Goal: Information Seeking & Learning: Find specific fact

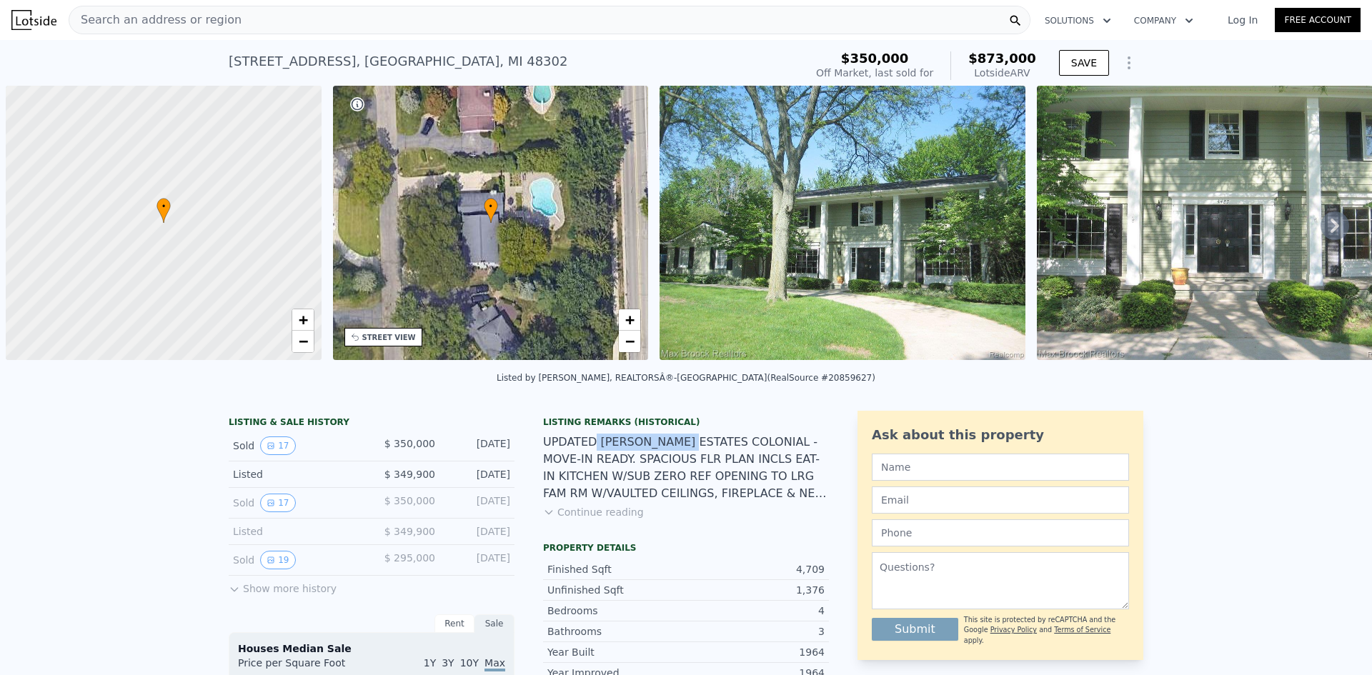
scroll to position [0, 6]
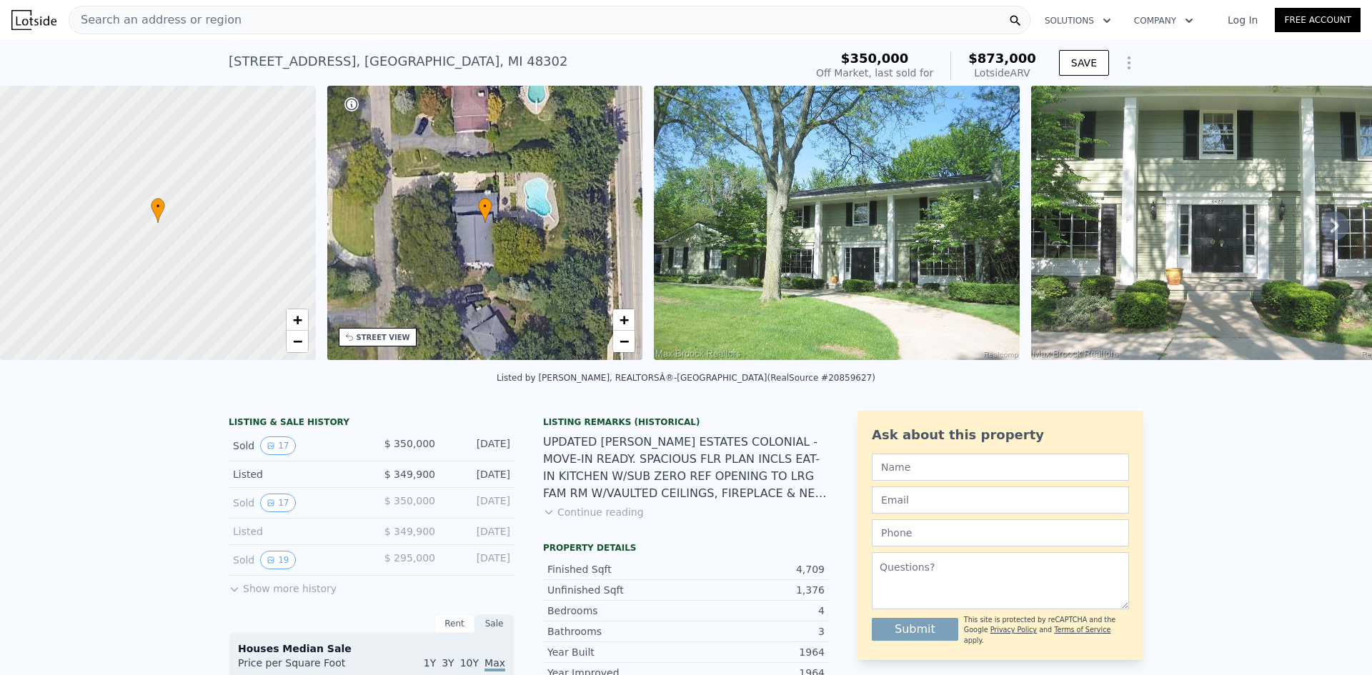
click at [695, 428] on div "Listing Remarks (Historical)" at bounding box center [686, 422] width 286 height 11
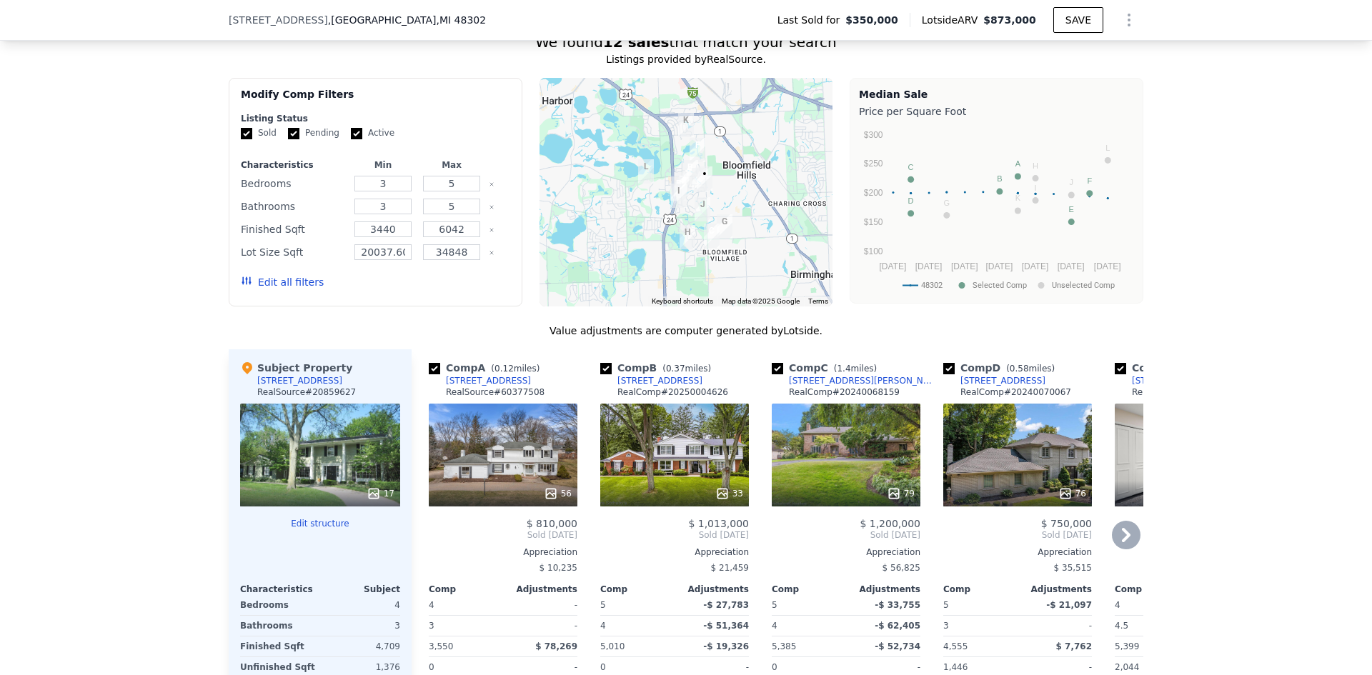
scroll to position [1424, 0]
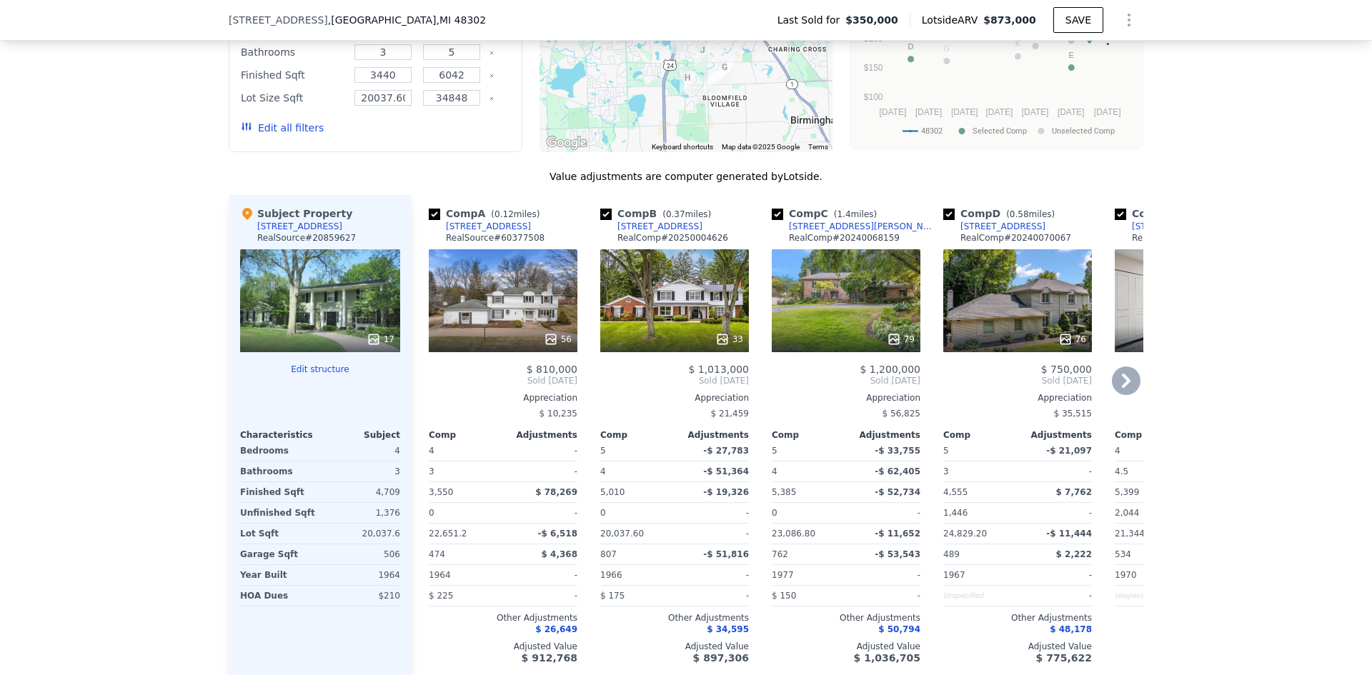
click at [1120, 395] on icon at bounding box center [1126, 381] width 29 height 29
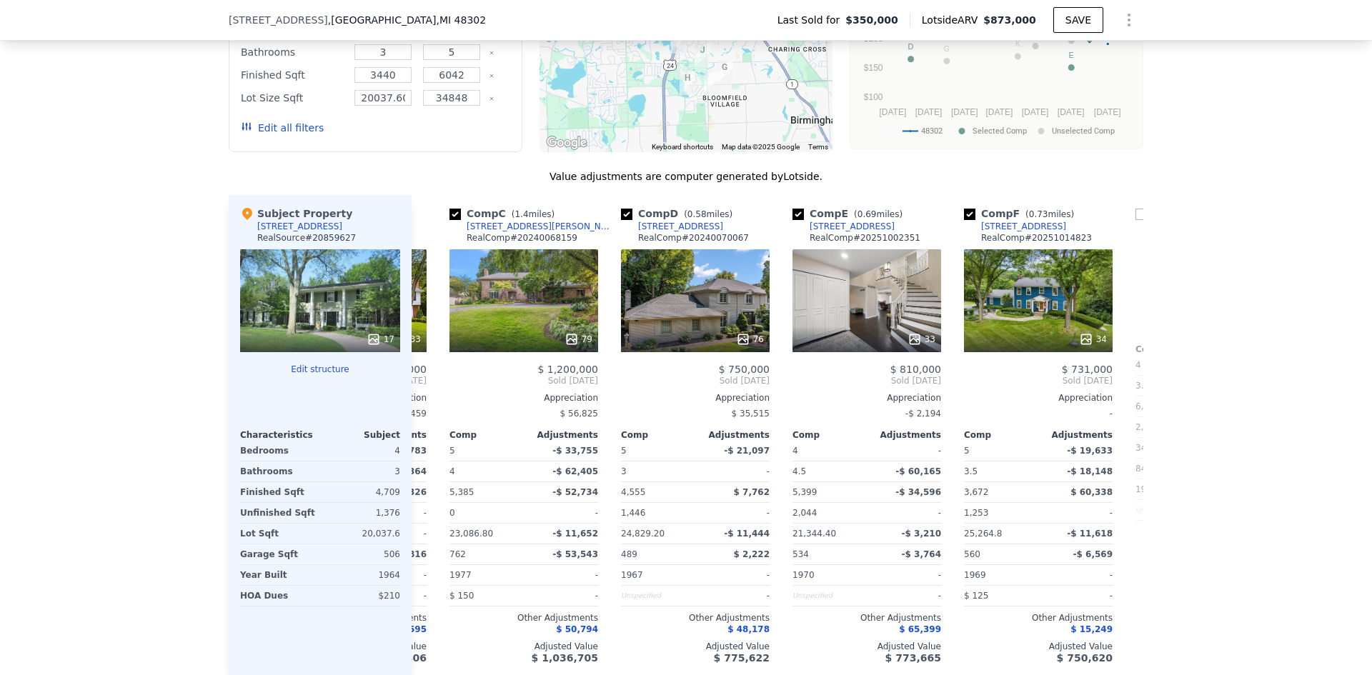
scroll to position [0, 343]
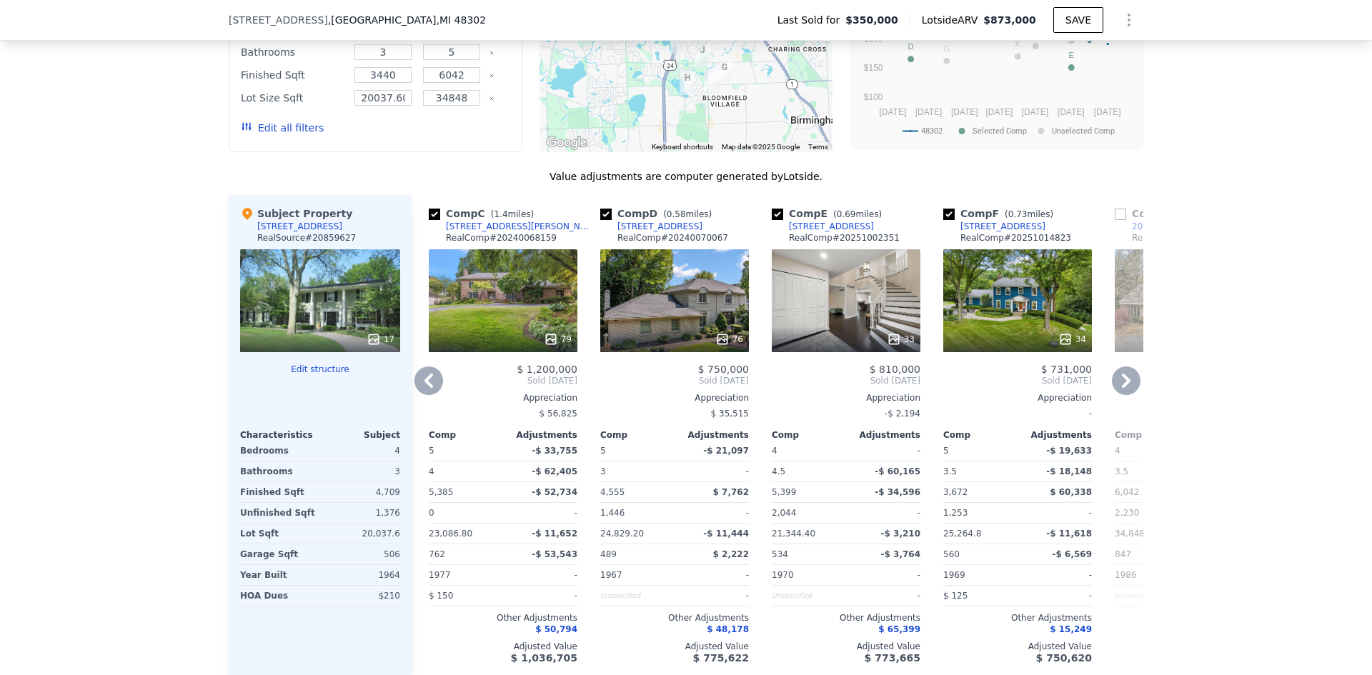
click at [852, 306] on div "33" at bounding box center [846, 300] width 149 height 103
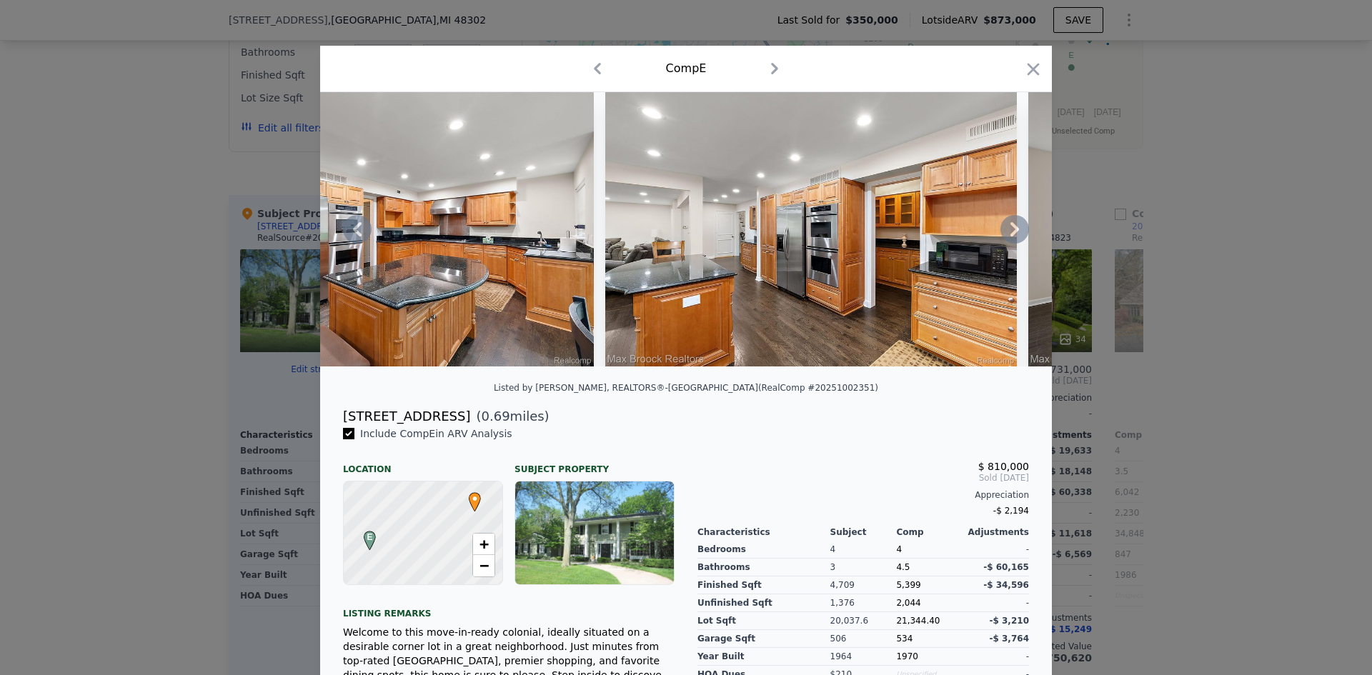
scroll to position [0, 6216]
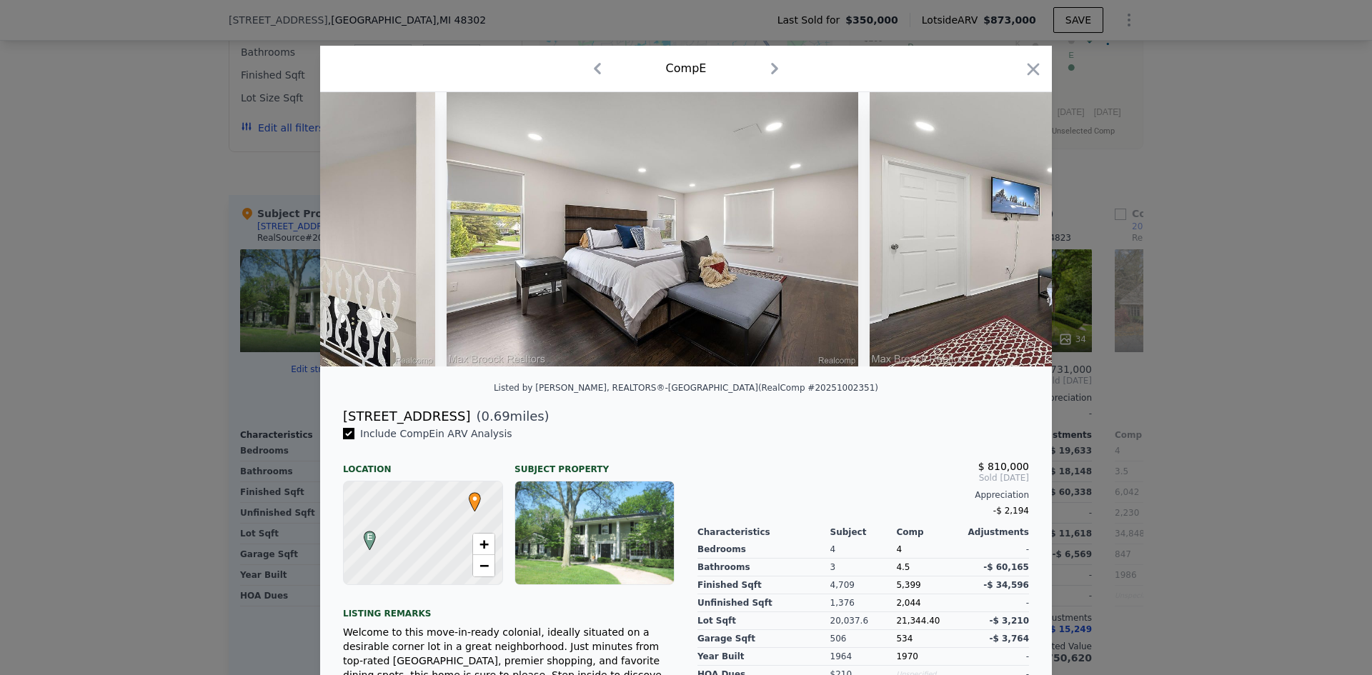
click at [1249, 324] on div at bounding box center [686, 337] width 1372 height 675
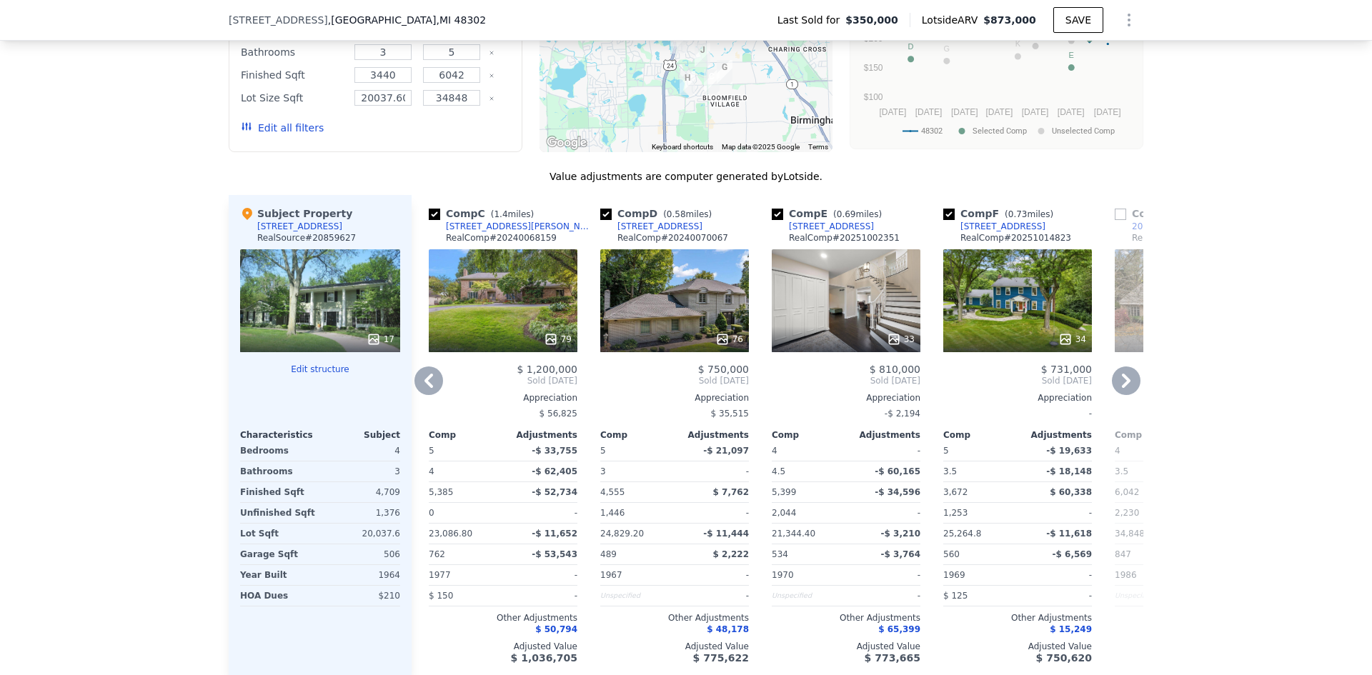
click at [981, 314] on div "34" at bounding box center [1017, 300] width 149 height 103
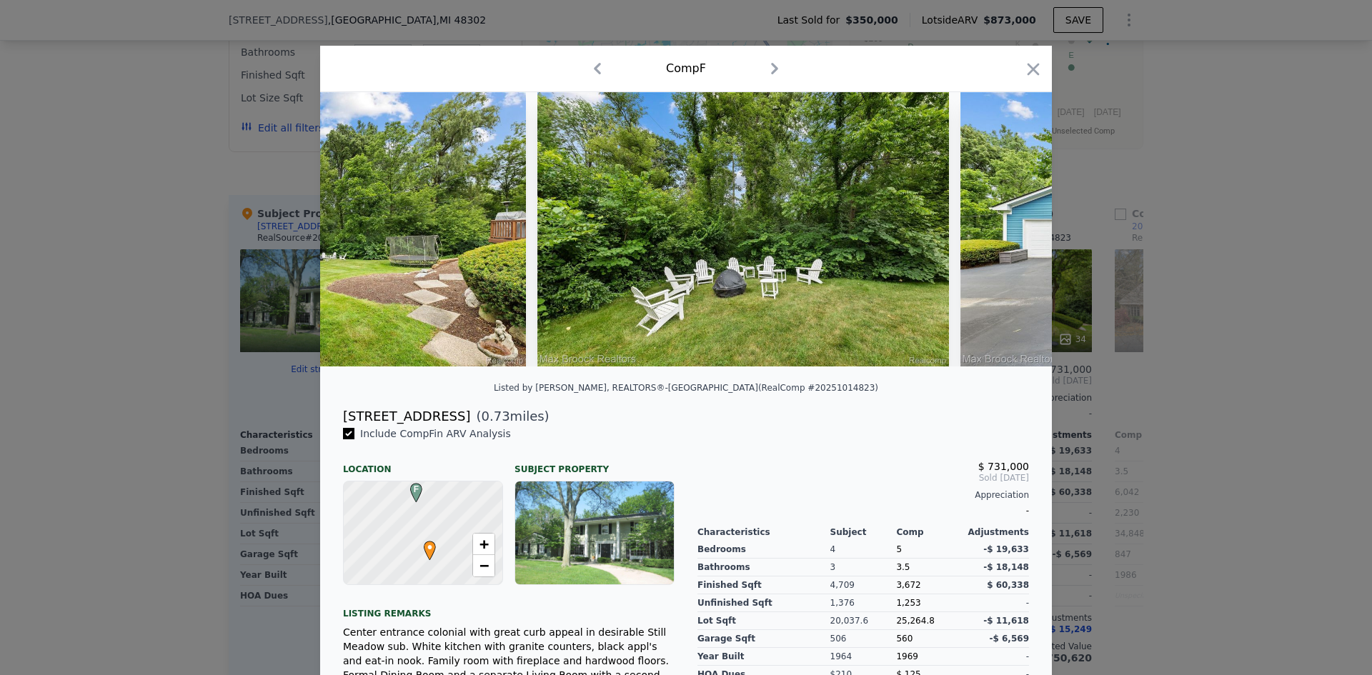
scroll to position [0, 13632]
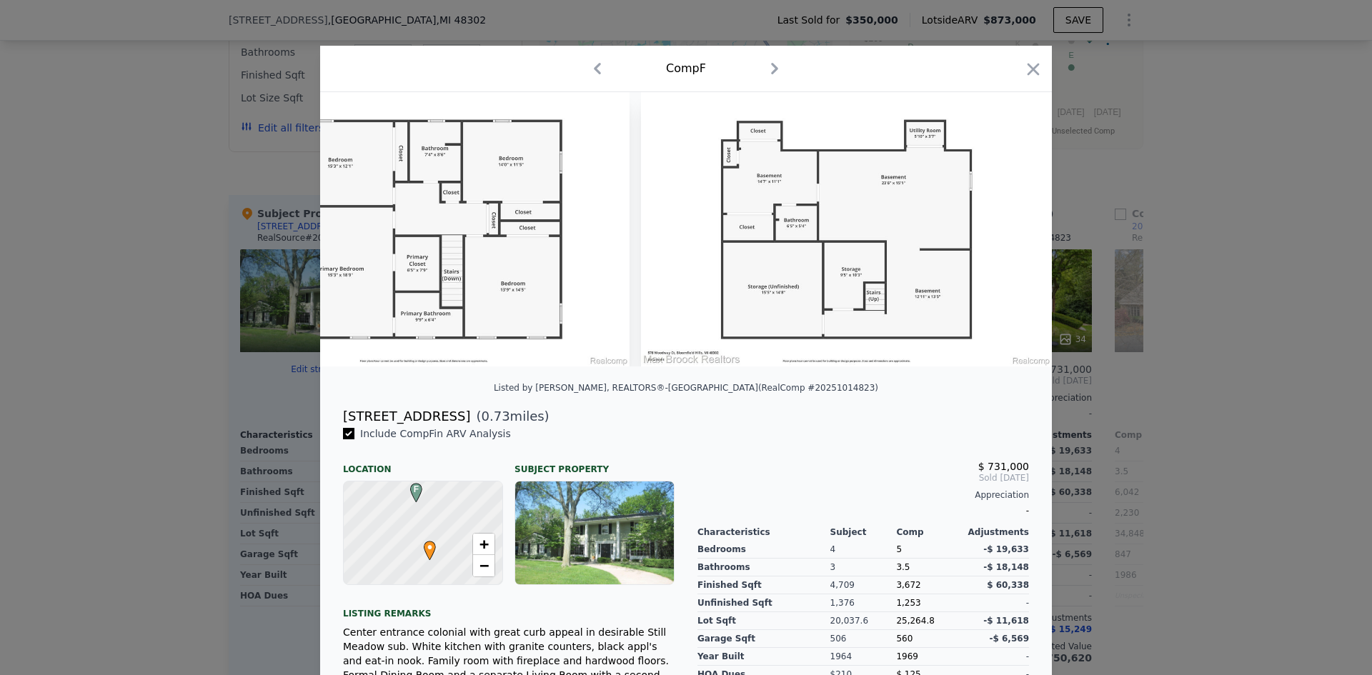
click at [1168, 308] on div at bounding box center [686, 337] width 1372 height 675
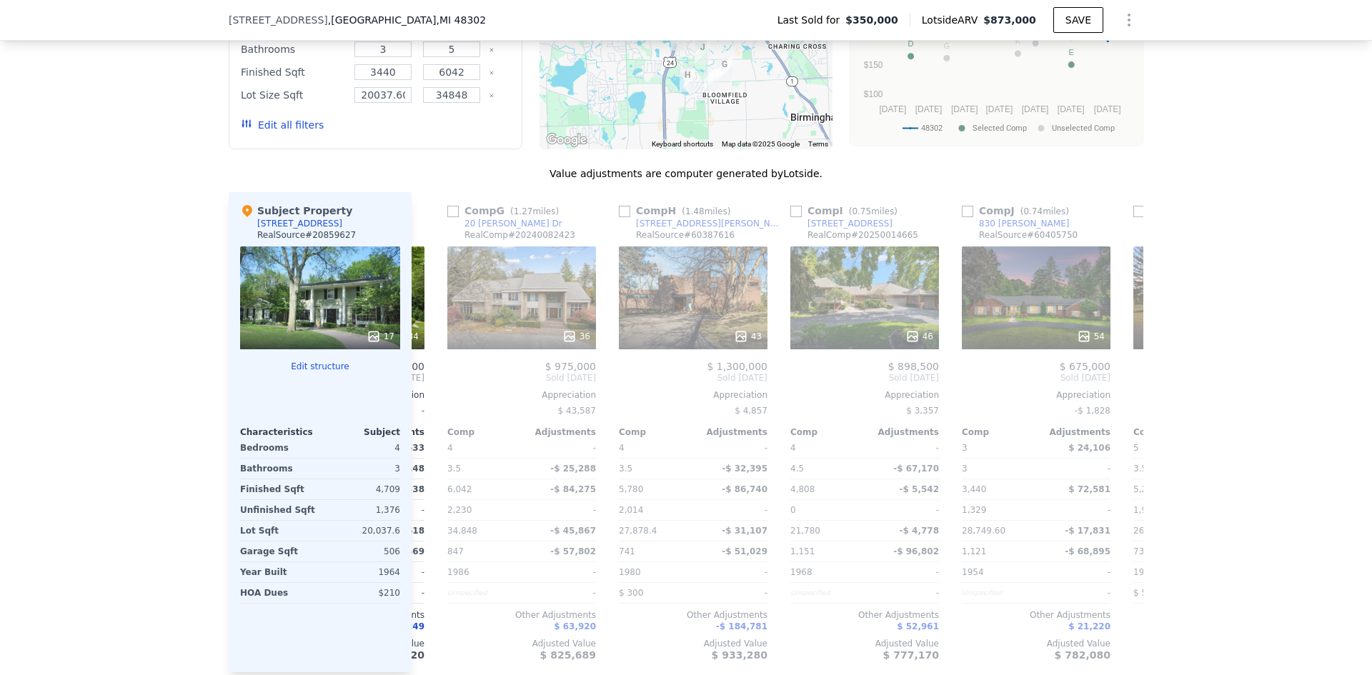
scroll to position [1424, 0]
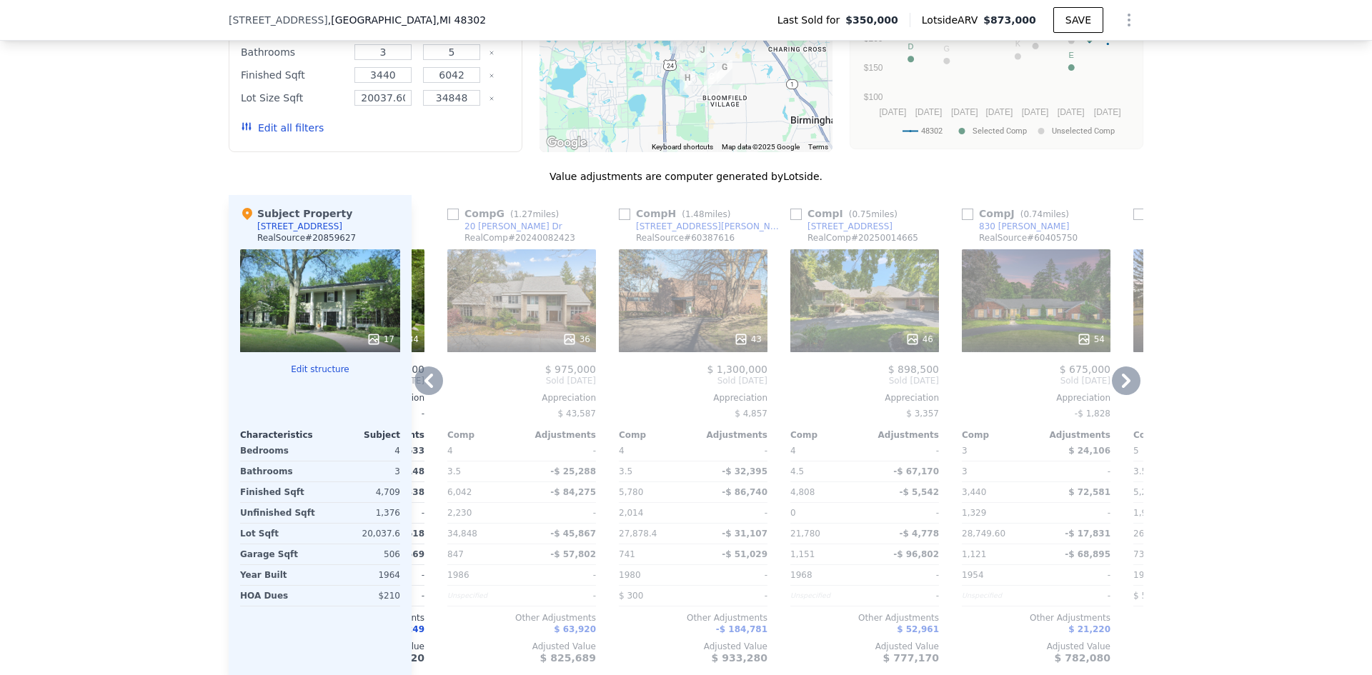
click at [818, 297] on div "46" at bounding box center [864, 300] width 149 height 103
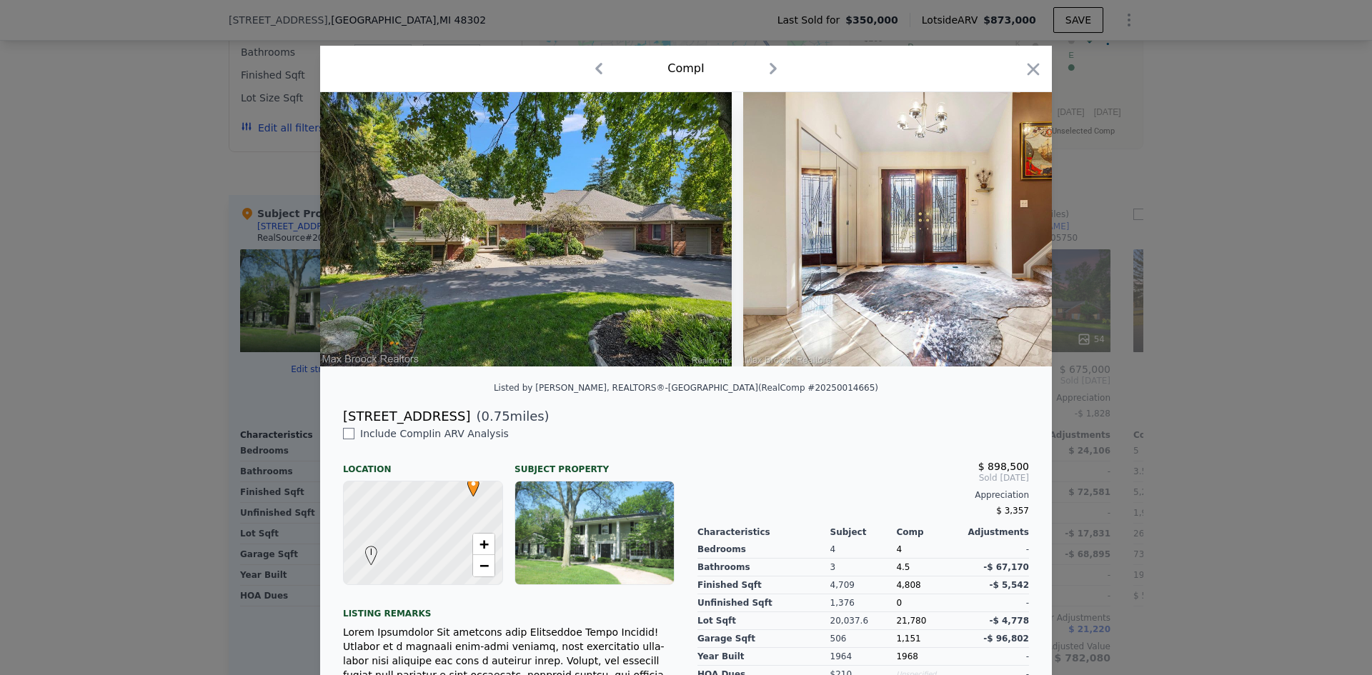
click at [161, 372] on div at bounding box center [686, 337] width 1372 height 675
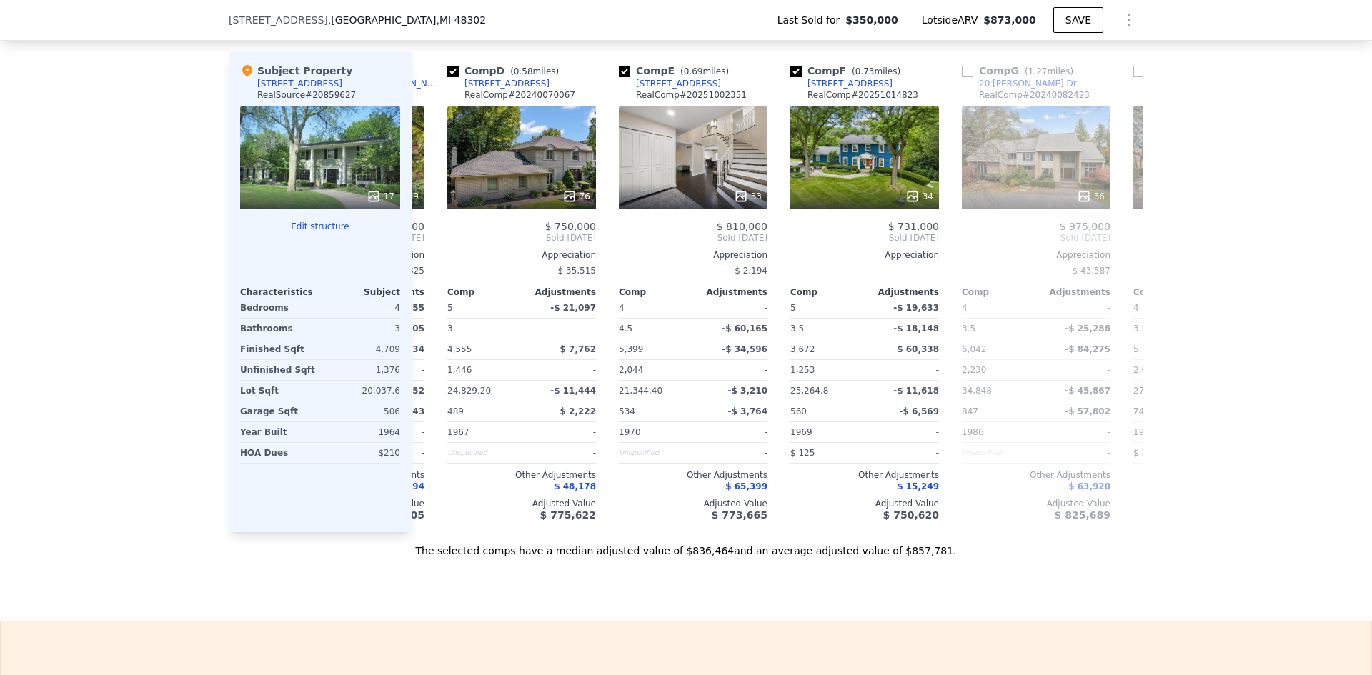
scroll to position [0, 638]
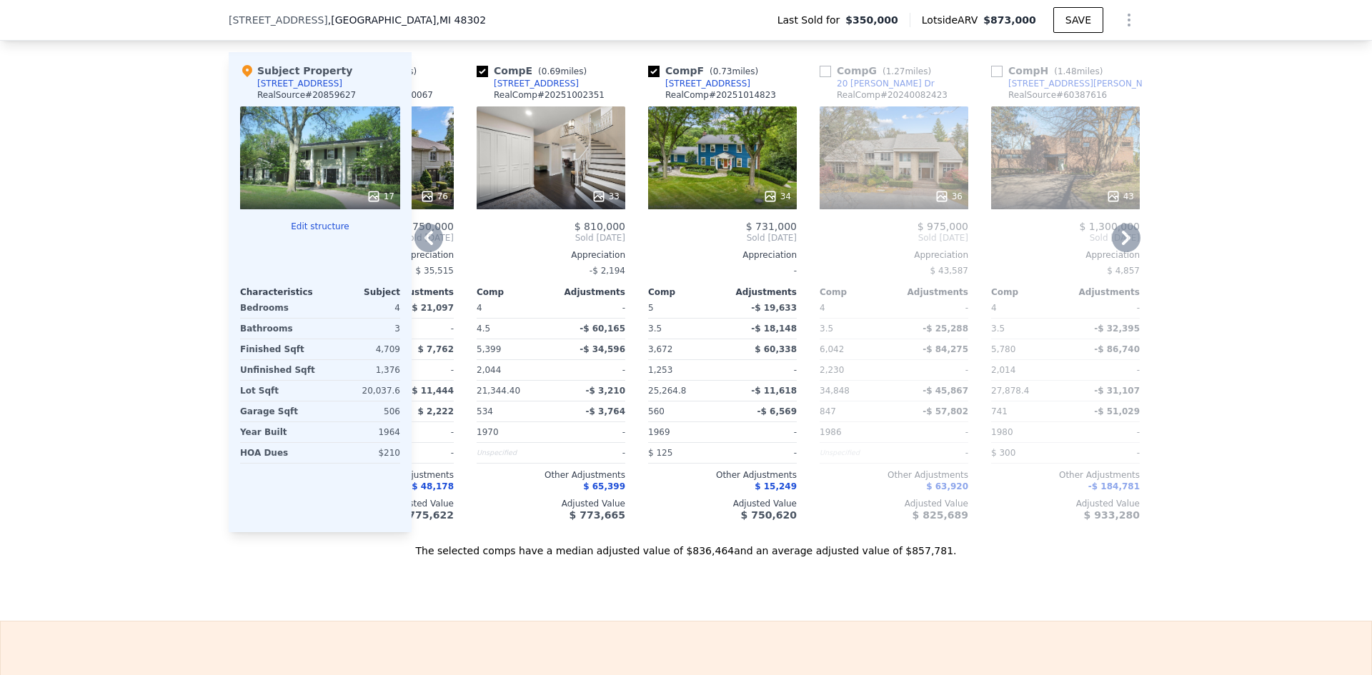
click at [701, 160] on div "34" at bounding box center [722, 157] width 149 height 103
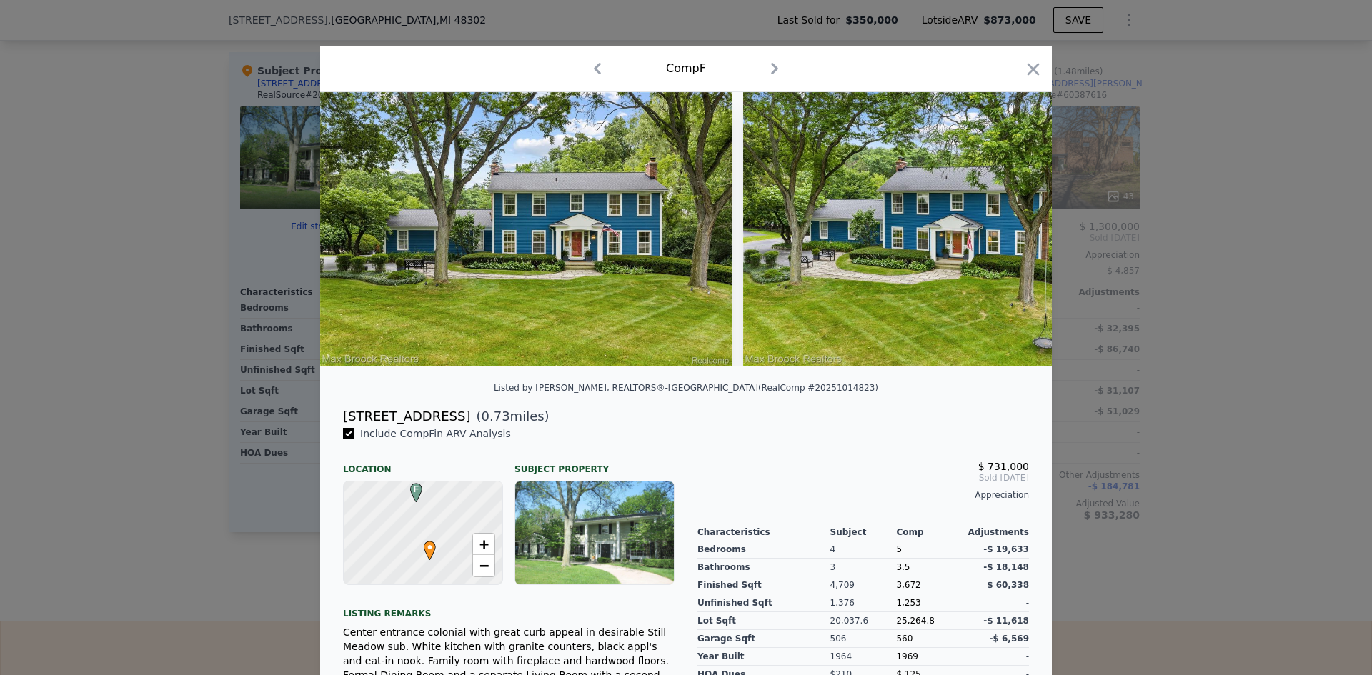
click at [217, 78] on div at bounding box center [686, 337] width 1372 height 675
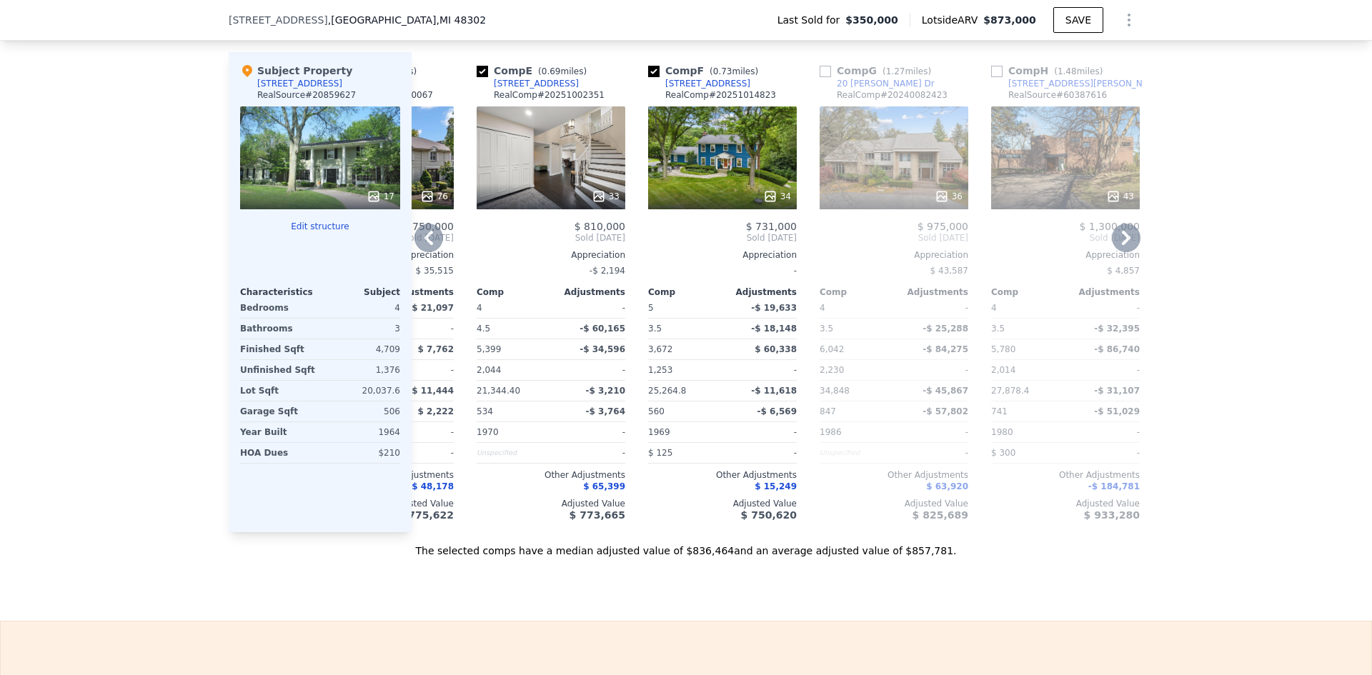
click at [758, 184] on div "34" at bounding box center [722, 157] width 149 height 103
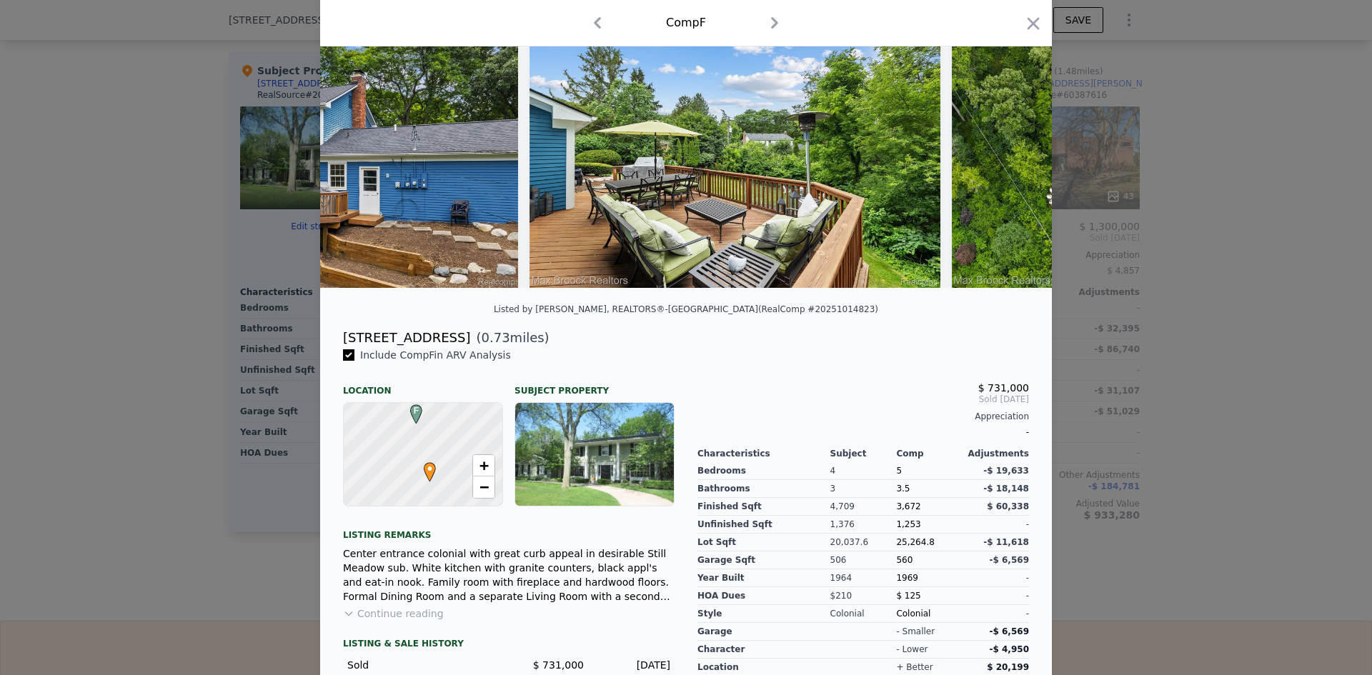
scroll to position [179, 0]
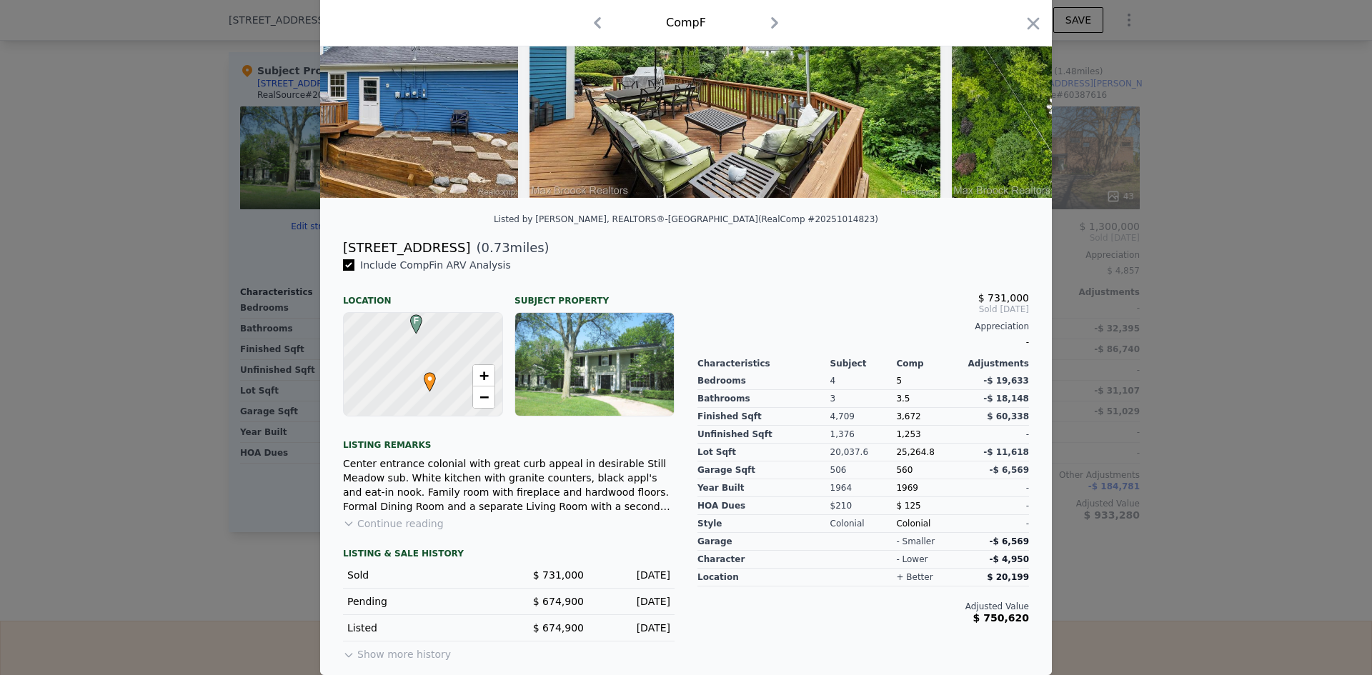
click at [1223, 460] on div at bounding box center [686, 337] width 1372 height 675
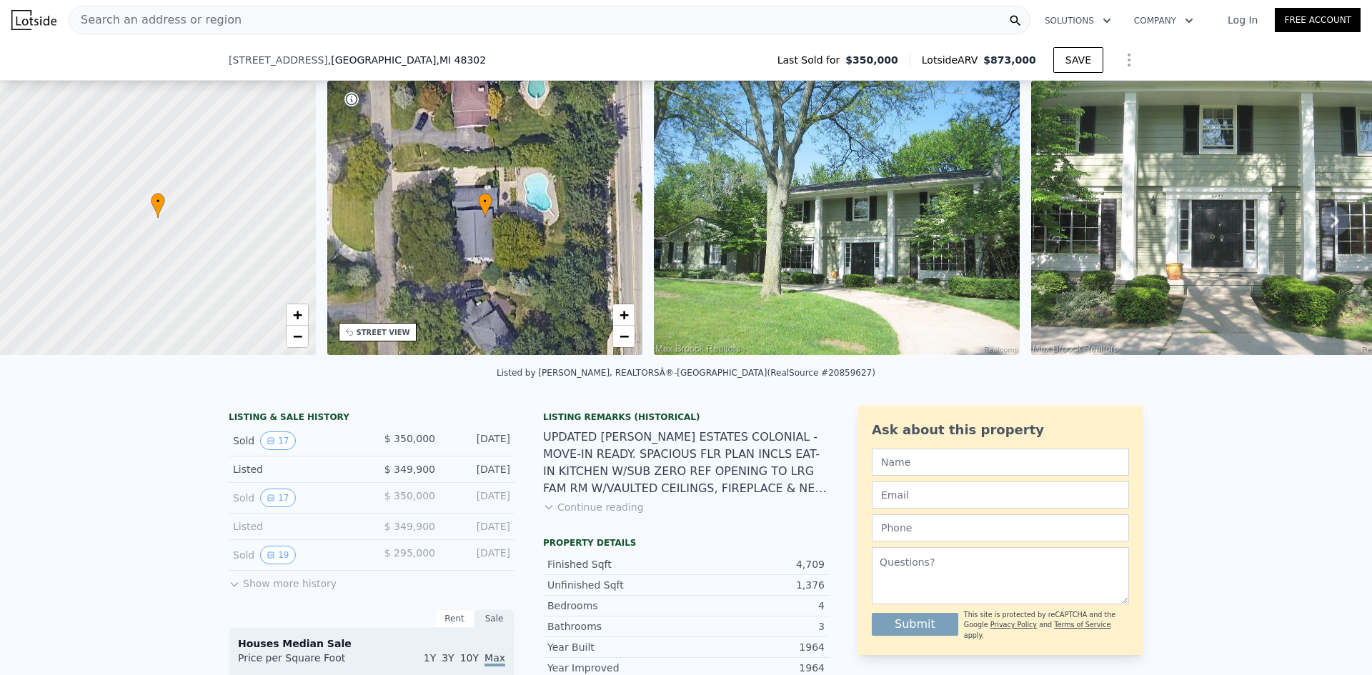
drag, startPoint x: 57, startPoint y: 402, endPoint x: 196, endPoint y: 159, distance: 279.7
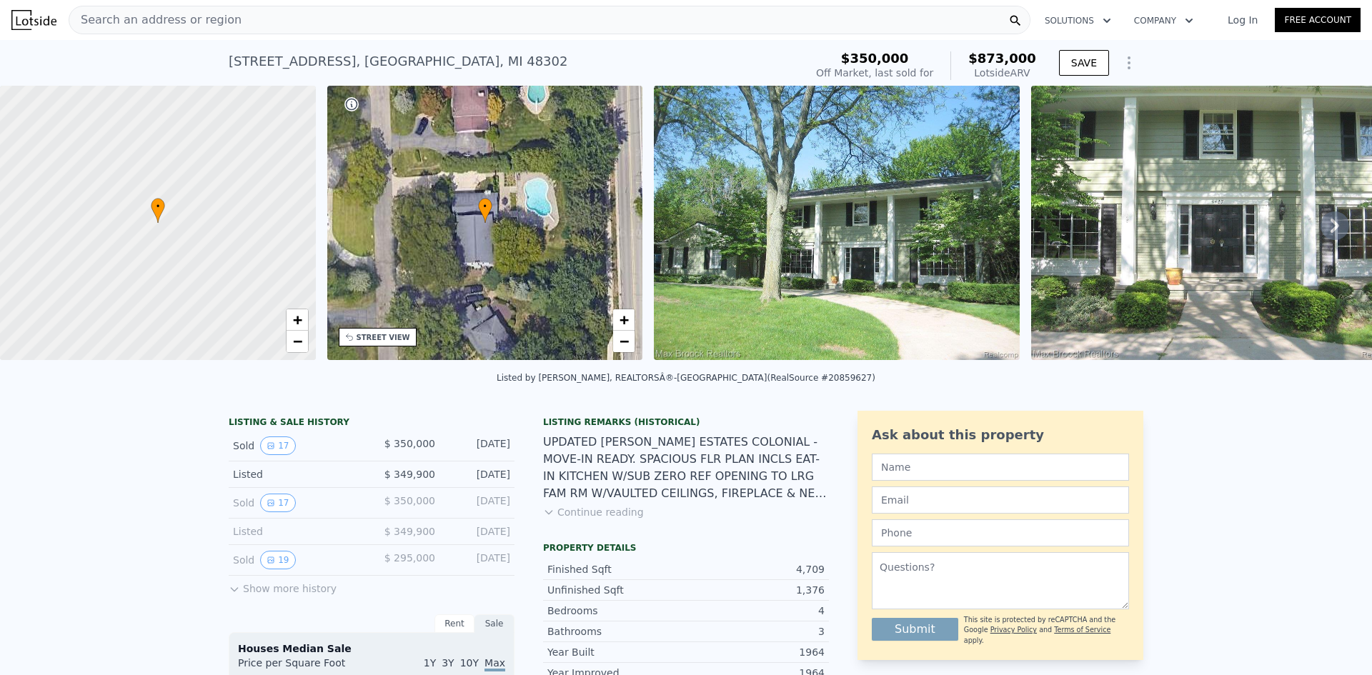
click at [563, 19] on div "Search an address or region" at bounding box center [550, 20] width 962 height 29
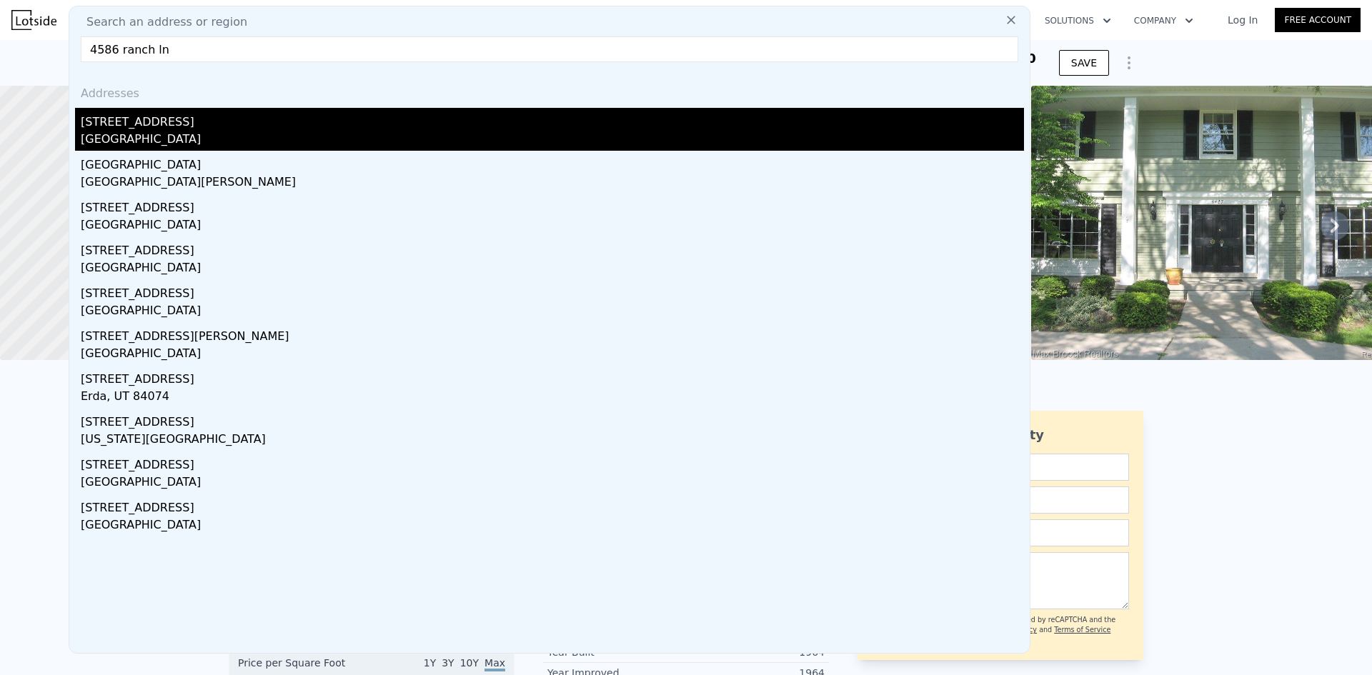
type input "4586 ranch ln"
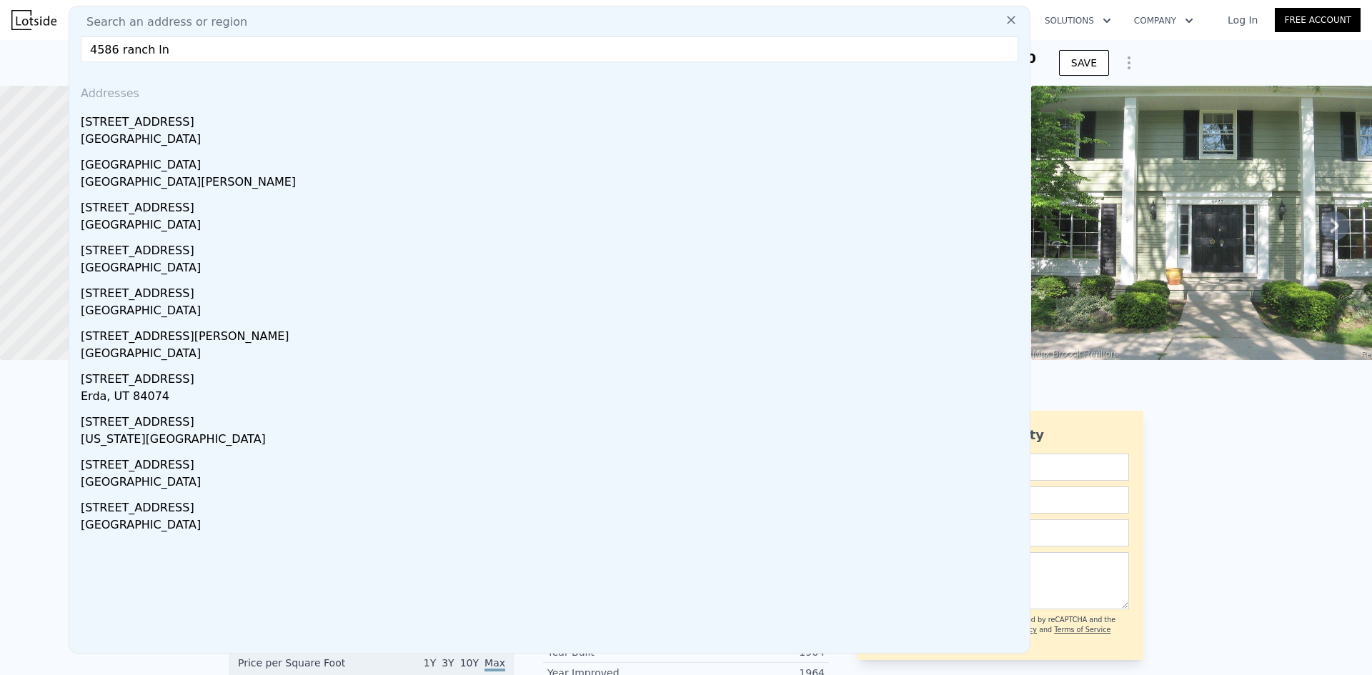
click at [360, 121] on div "[STREET_ADDRESS]" at bounding box center [552, 119] width 943 height 23
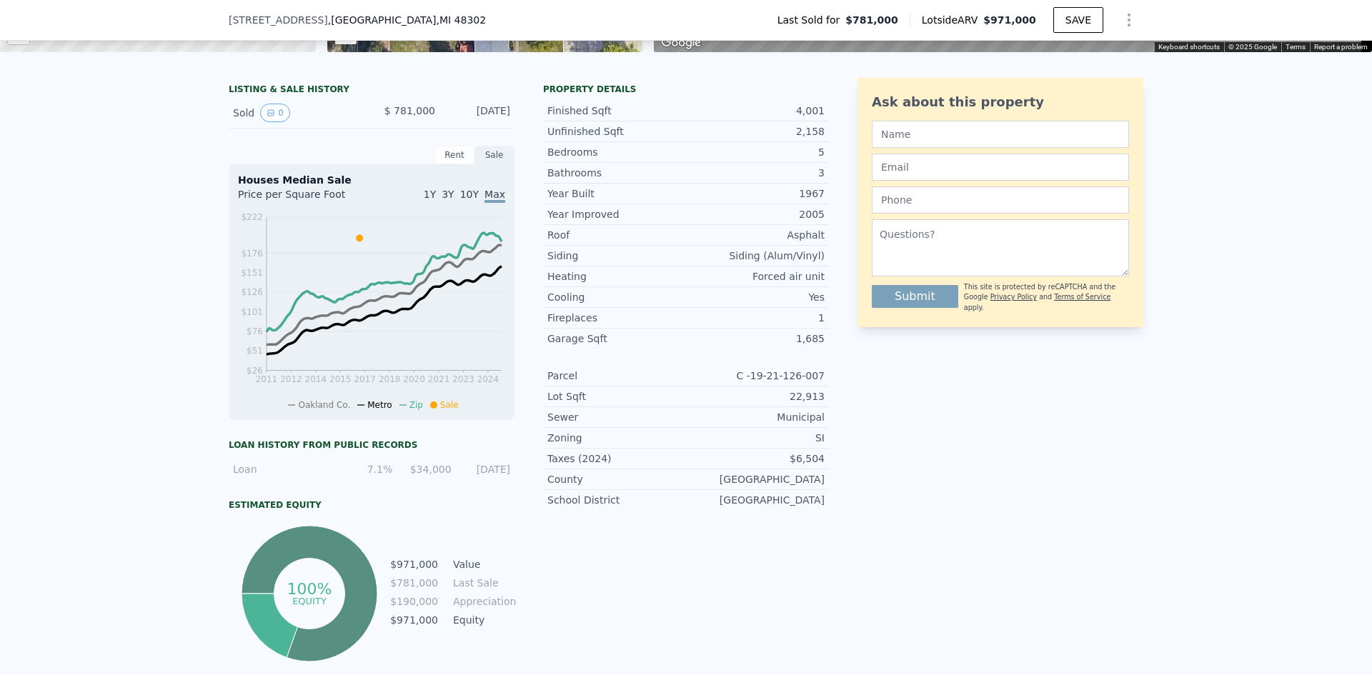
scroll to position [352, 0]
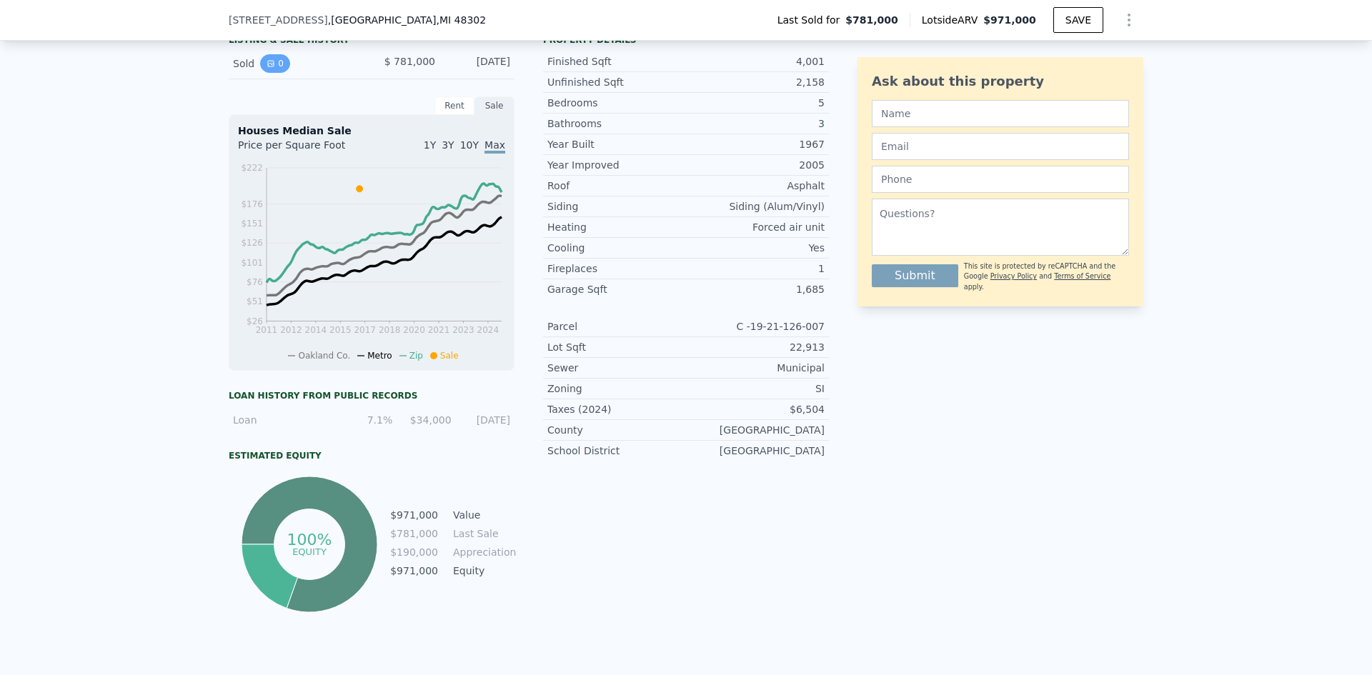
click at [274, 73] on button "0" at bounding box center [275, 63] width 30 height 19
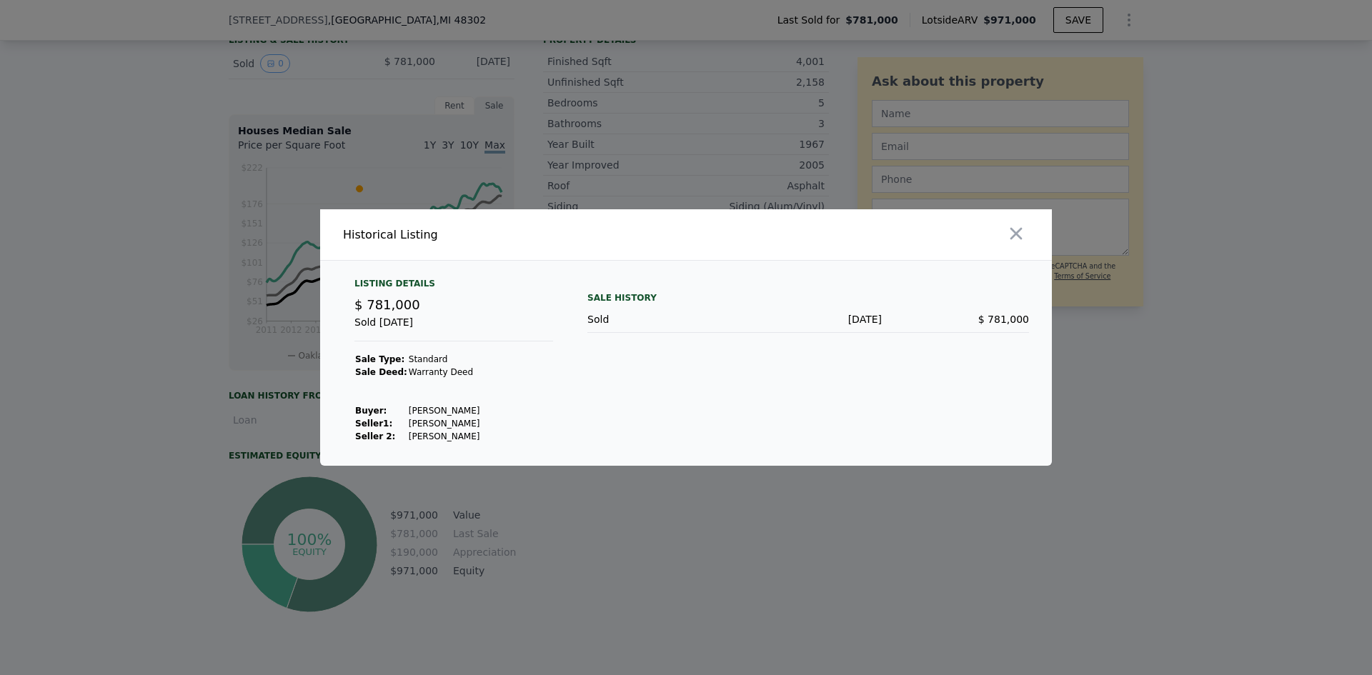
click at [455, 414] on td "[PERSON_NAME]" at bounding box center [444, 410] width 73 height 13
